Goal: Information Seeking & Learning: Learn about a topic

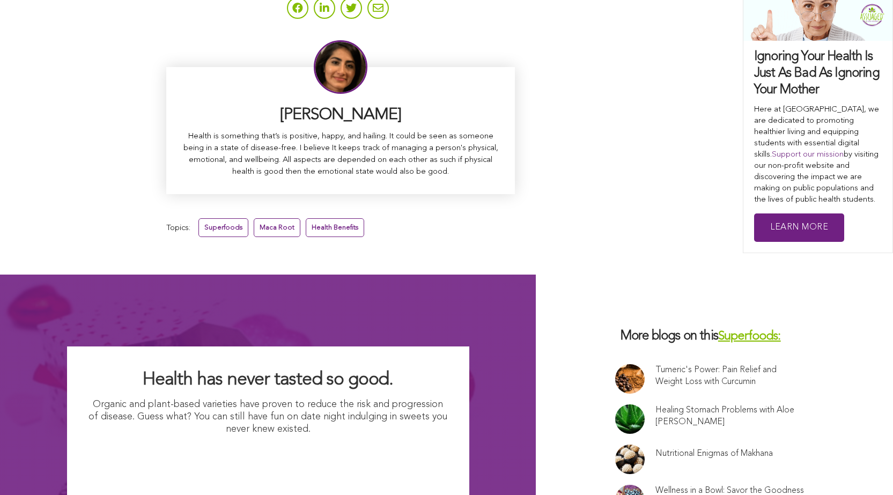
scroll to position [6999, 0]
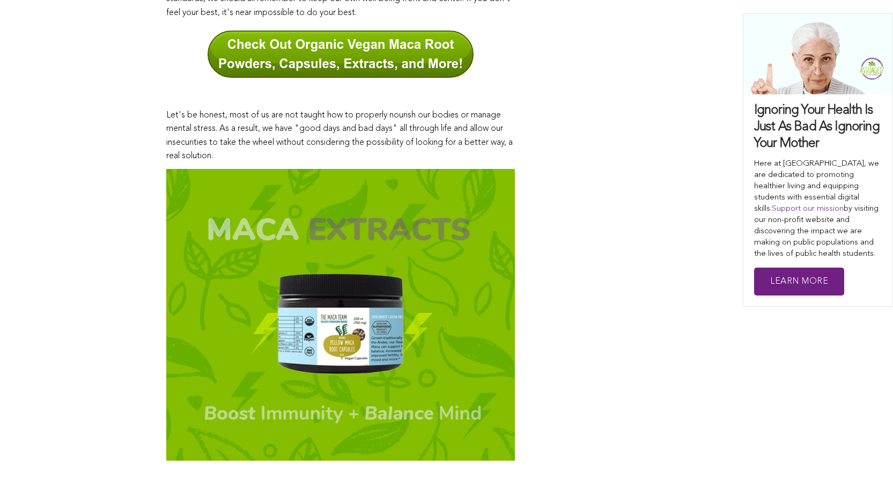
scroll to position [674, 0]
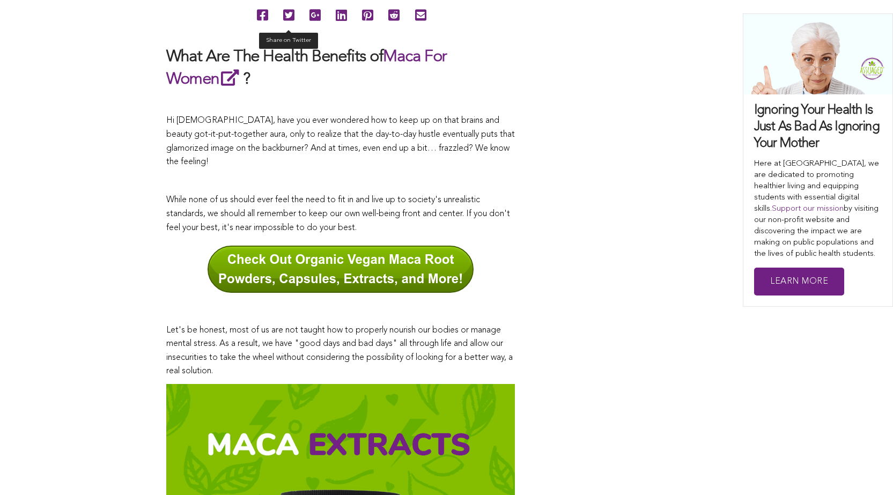
click at [283, 27] on icon at bounding box center [288, 15] width 11 height 24
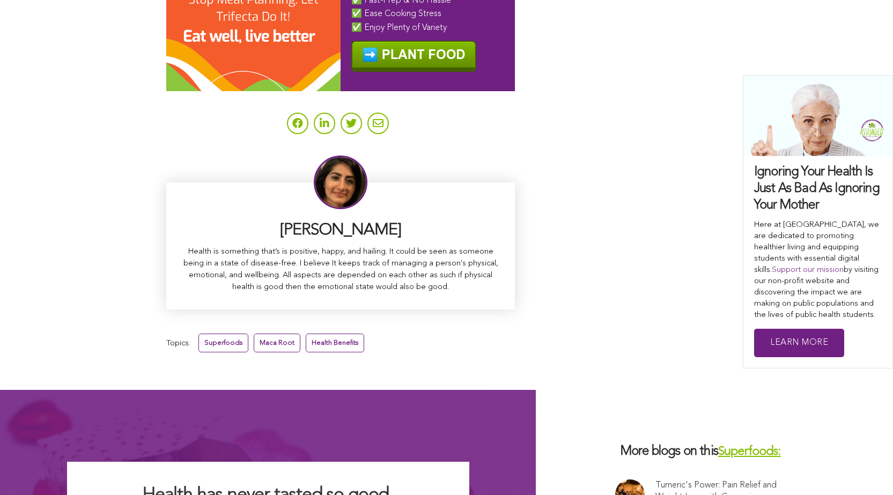
scroll to position [6911, 0]
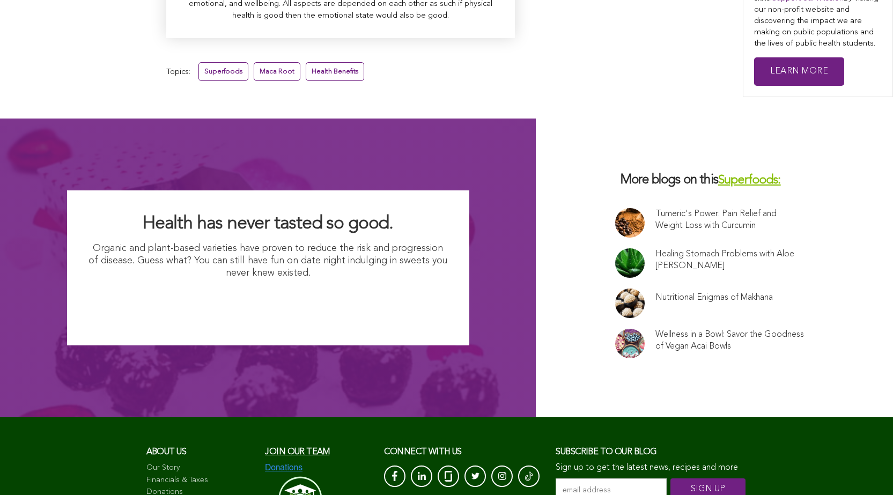
click at [655, 248] on link "Healing Stomach Problems with Aloe [PERSON_NAME]" at bounding box center [729, 260] width 149 height 24
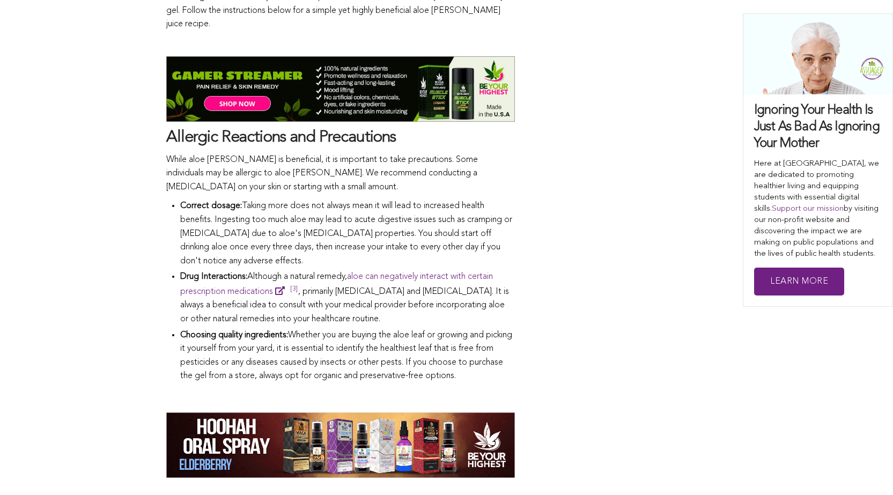
scroll to position [1625, 0]
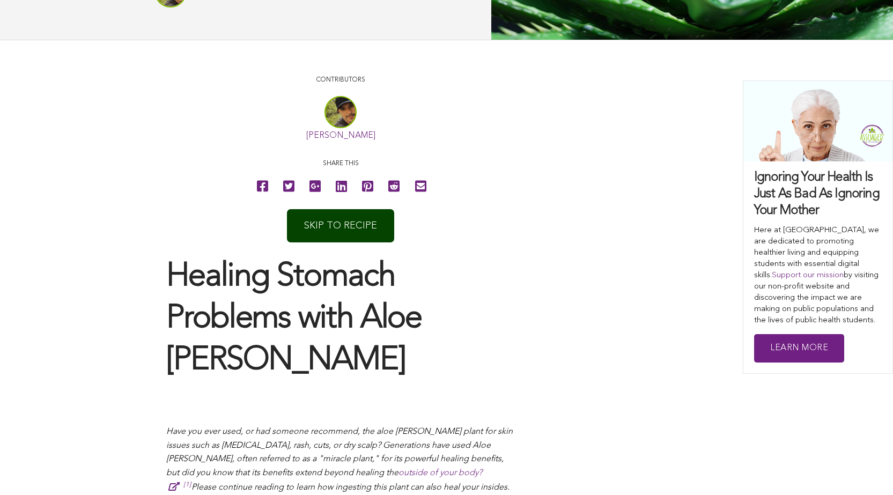
scroll to position [143, 0]
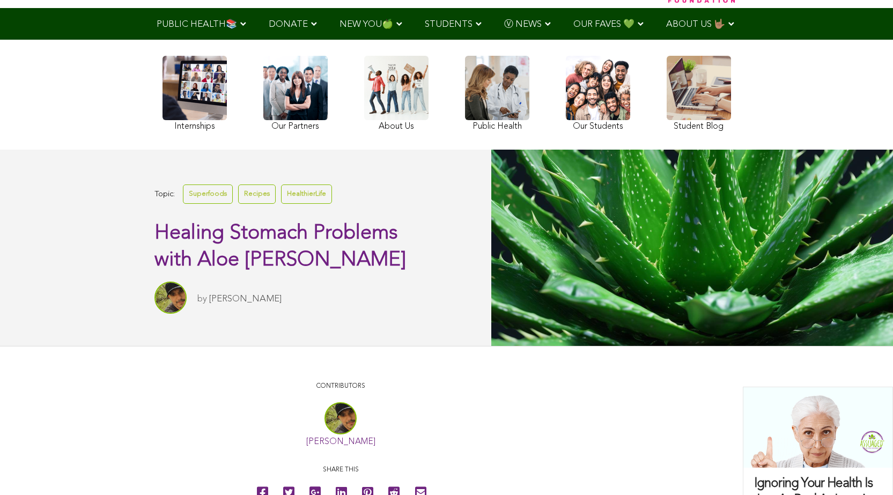
click at [238, 203] on link "Recipes" at bounding box center [257, 194] width 38 height 19
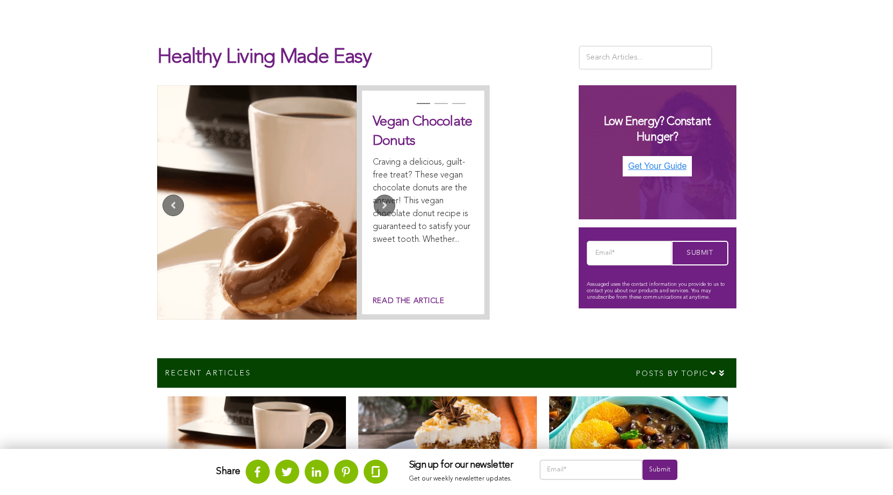
scroll to position [383, 0]
